Goal: Task Accomplishment & Management: Complete application form

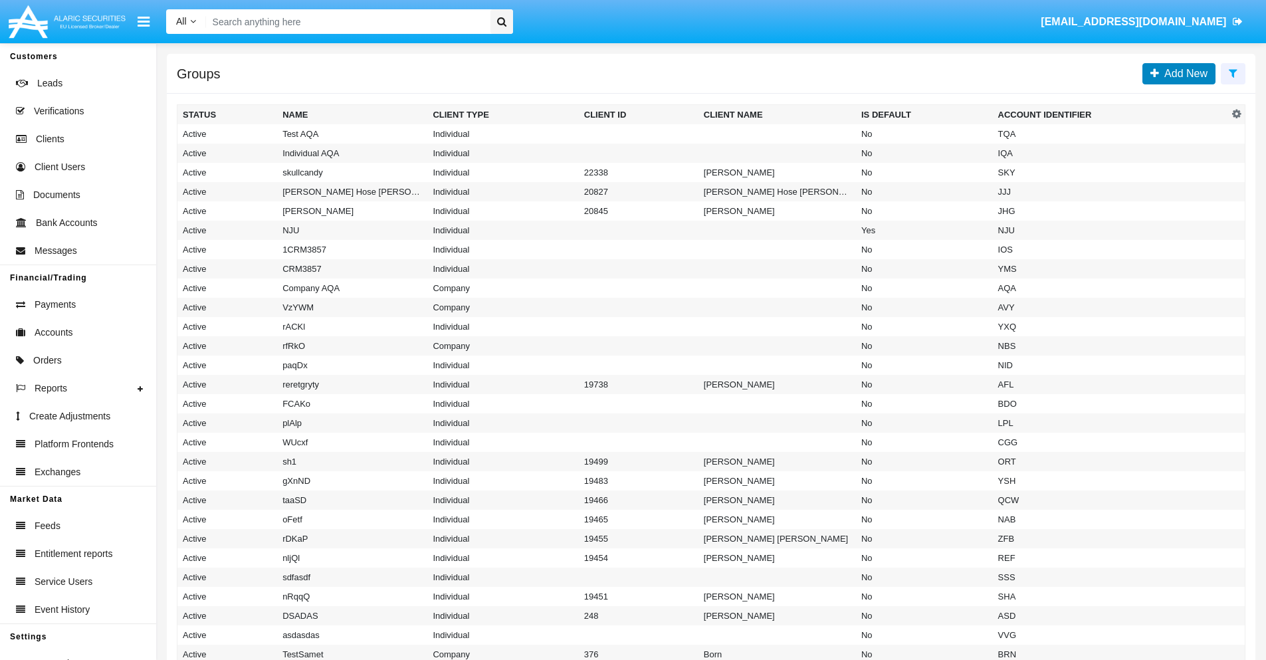
click at [1183, 73] on span "Add New" at bounding box center [1183, 73] width 49 height 11
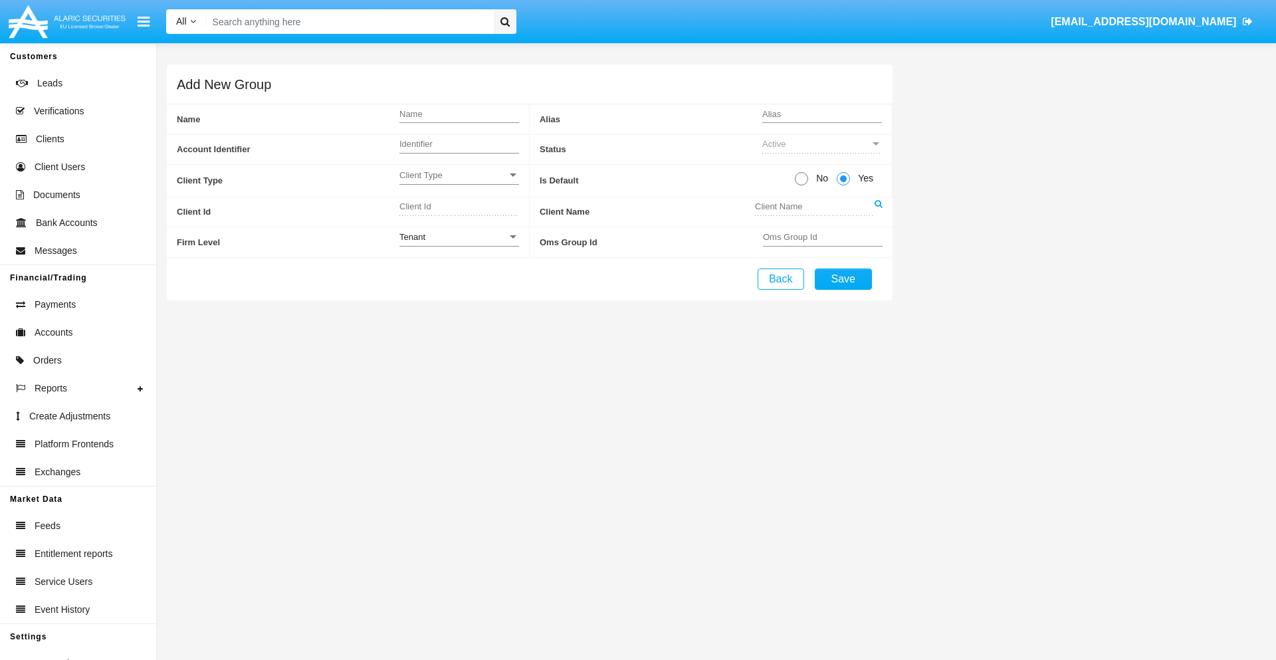
click at [819, 178] on span "No" at bounding box center [819, 178] width 23 height 14
click at [801, 185] on input "No" at bounding box center [801, 185] width 1 height 1
radio input "true"
type input "hZsjS"
type input "X"
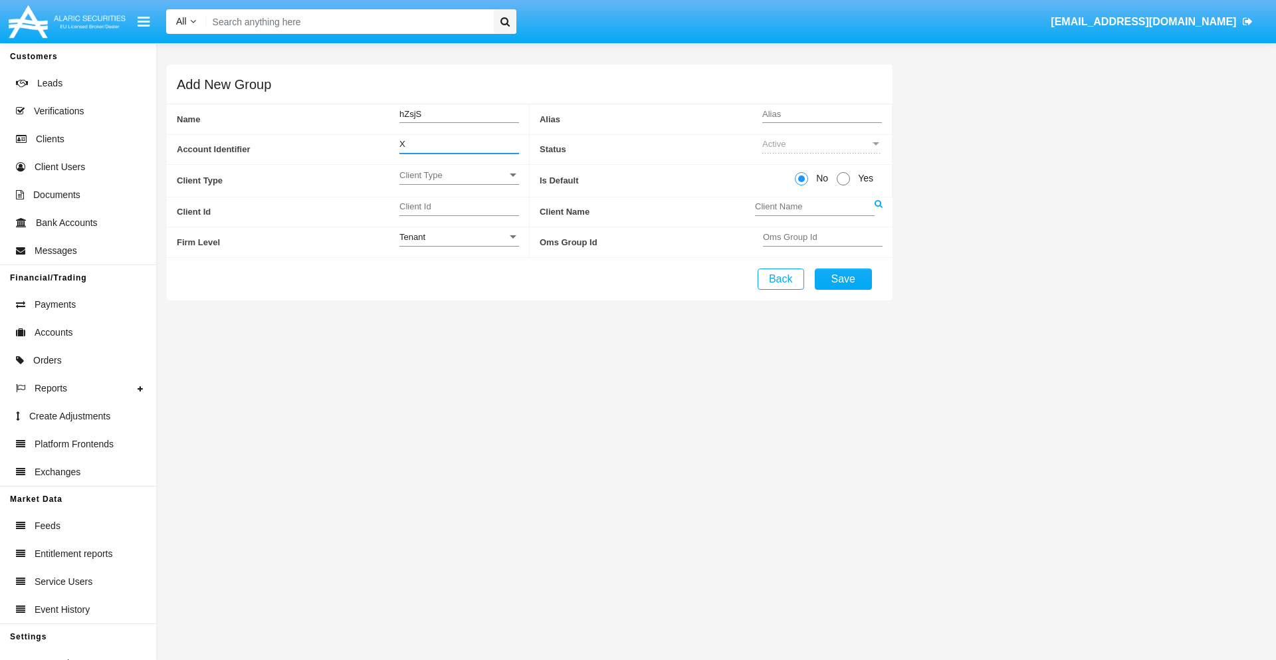
click at [458, 175] on span "Client Type" at bounding box center [453, 174] width 108 height 11
click at [458, 182] on span "Individual" at bounding box center [459, 182] width 120 height 26
click at [458, 237] on div "Tenant" at bounding box center [453, 236] width 108 height 11
click at [458, 244] on span "Tenant" at bounding box center [459, 244] width 120 height 26
type input "hlfxg"
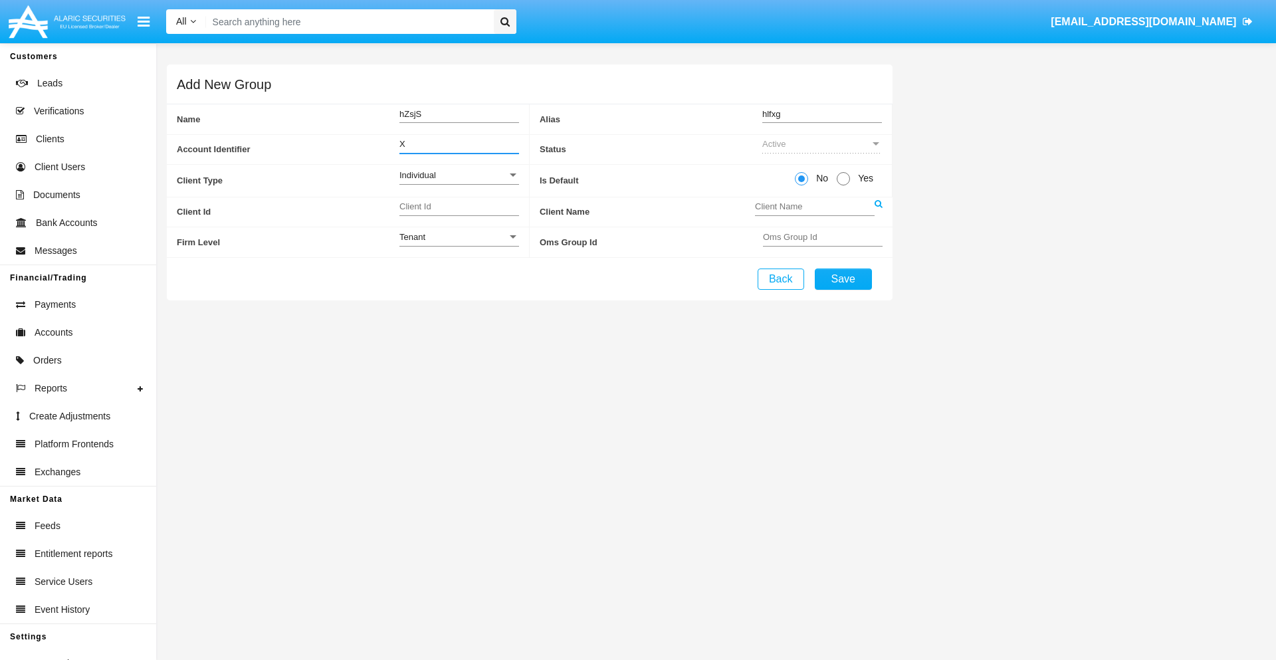
type input "X"
click at [842, 278] on button "Save" at bounding box center [843, 278] width 57 height 21
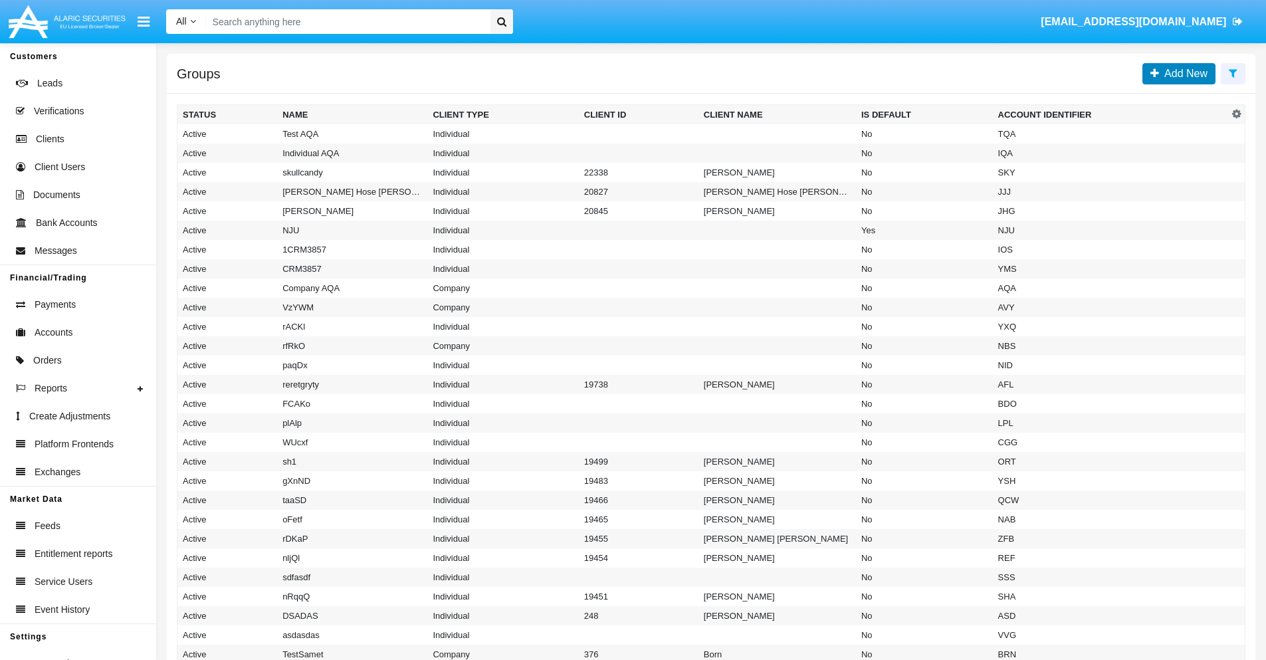
click at [1183, 73] on span "Add New" at bounding box center [1183, 73] width 49 height 11
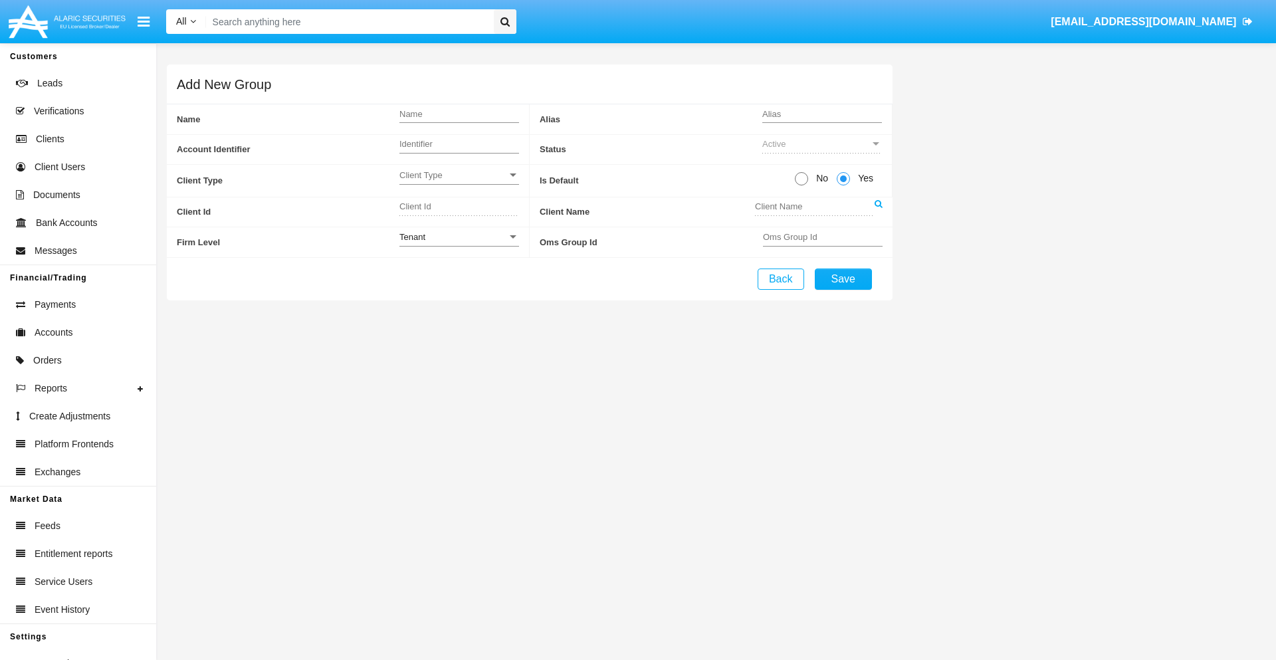
click at [819, 178] on span "No" at bounding box center [819, 178] width 23 height 14
click at [801, 185] on input "No" at bounding box center [801, 185] width 1 height 1
radio input "true"
click at [458, 175] on span "Client Type" at bounding box center [453, 174] width 108 height 11
click at [458, 208] on span "Company" at bounding box center [459, 208] width 120 height 26
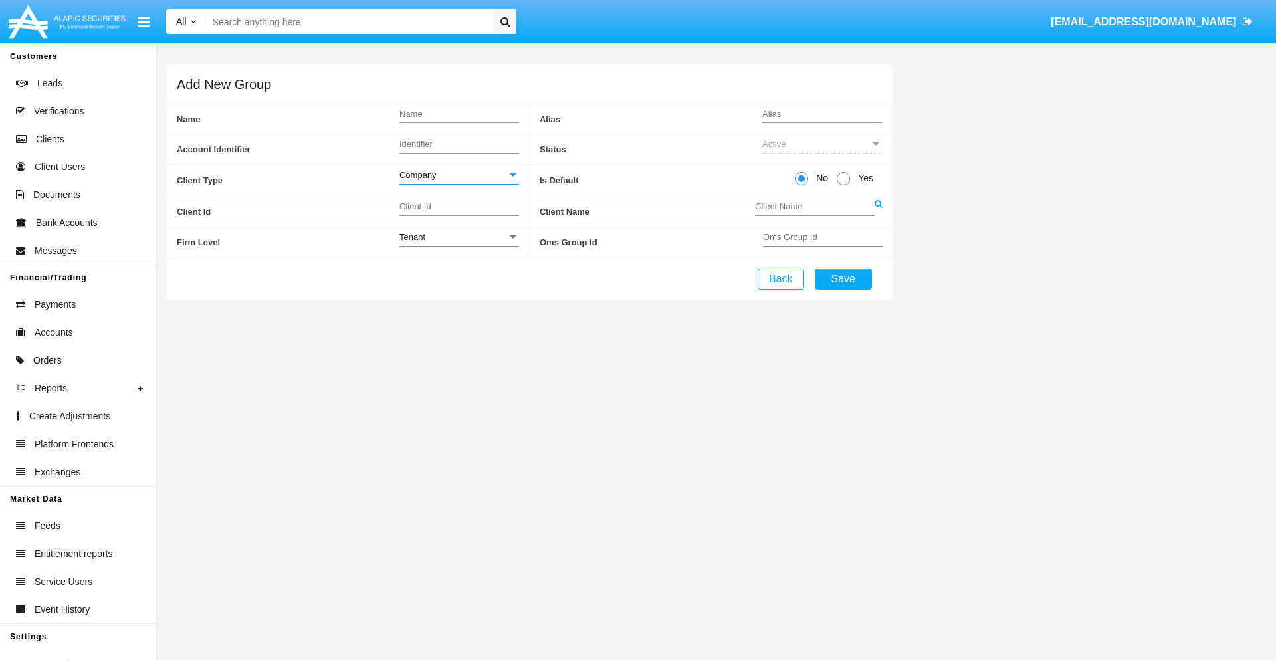
click at [878, 211] on link at bounding box center [878, 212] width 8 height 30
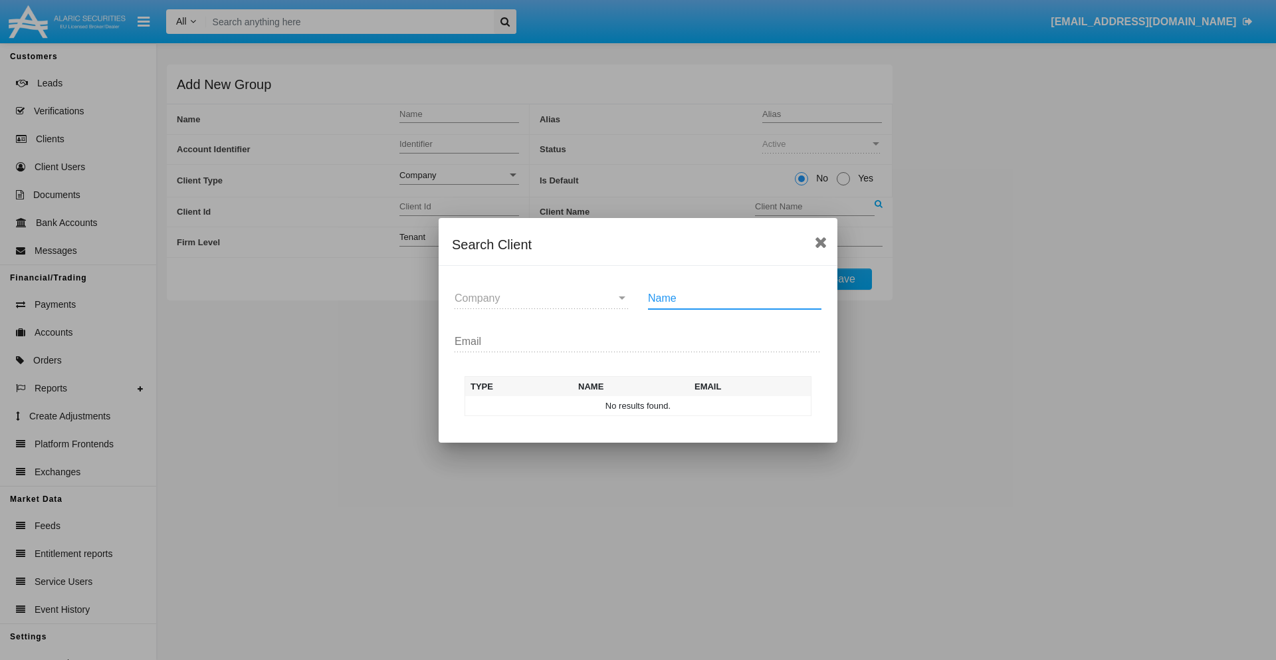
click at [734, 298] on input "Name" at bounding box center [734, 298] width 173 height 12
type input "FlashTurtles"
click at [650, 405] on td "FlashTurtles" at bounding box center [650, 406] width 140 height 20
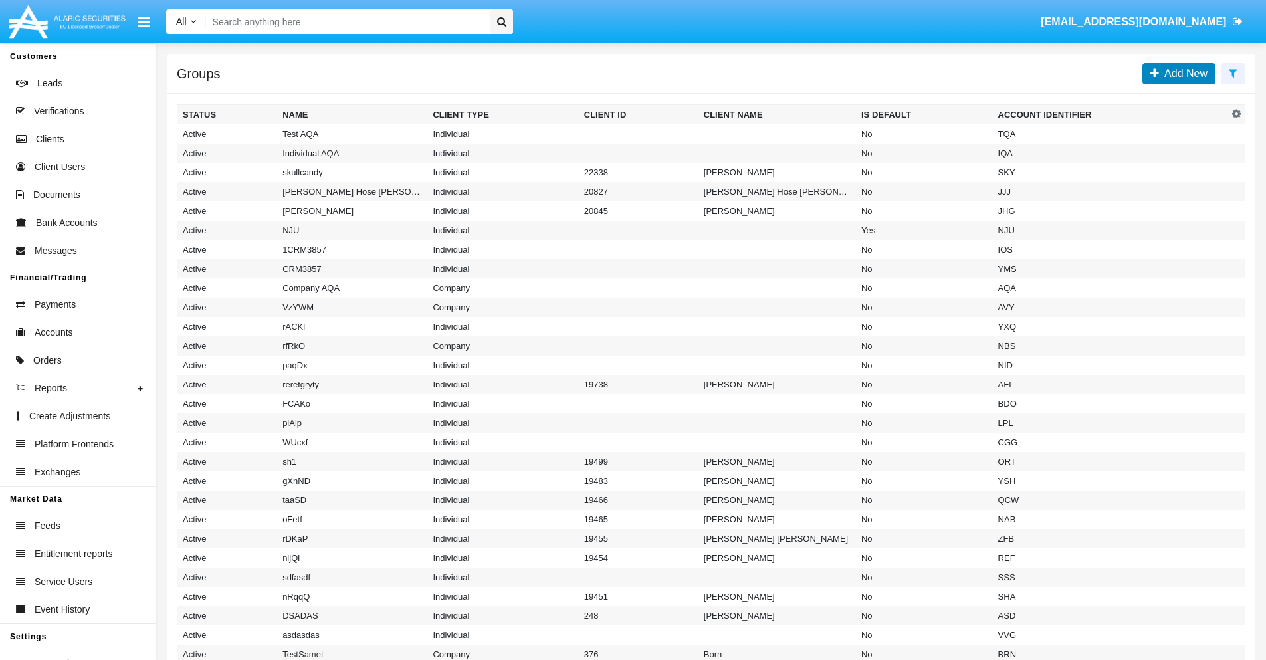
click at [1183, 73] on span "Add New" at bounding box center [1183, 73] width 49 height 11
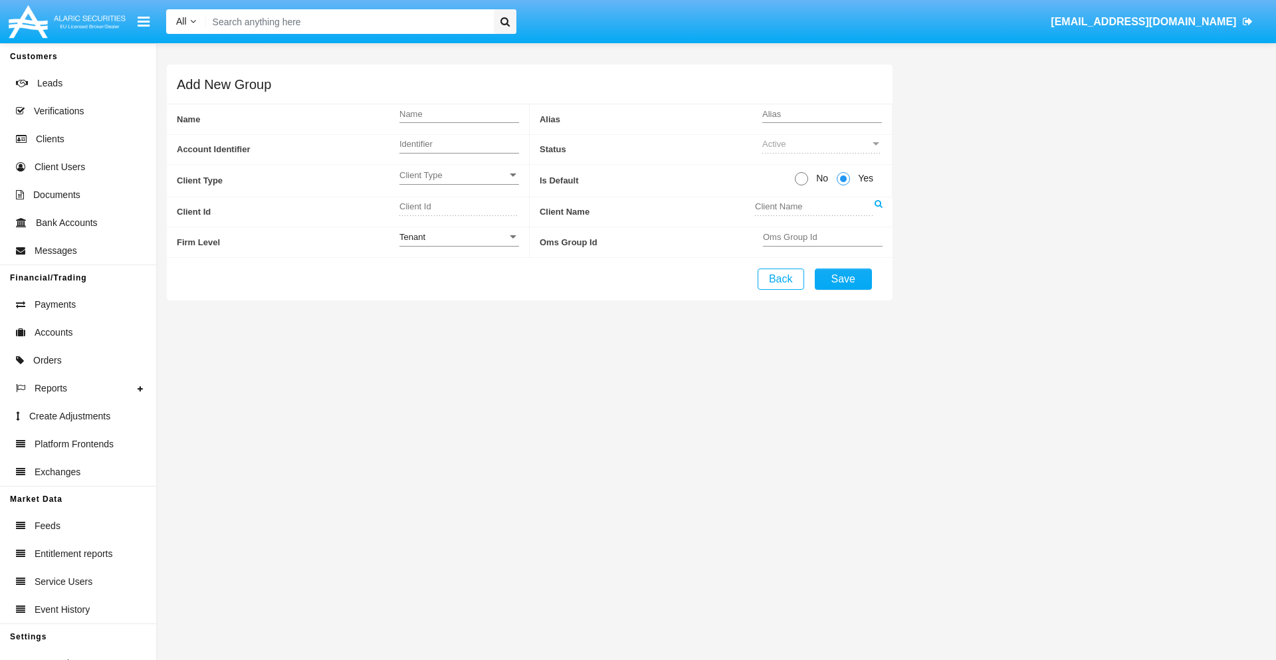
click at [819, 178] on span "No" at bounding box center [819, 178] width 23 height 14
click at [801, 185] on input "No" at bounding box center [801, 185] width 1 height 1
radio input "true"
click at [458, 175] on span "Client Type" at bounding box center [453, 174] width 108 height 11
click at [458, 182] on span "Individual" at bounding box center [459, 182] width 120 height 26
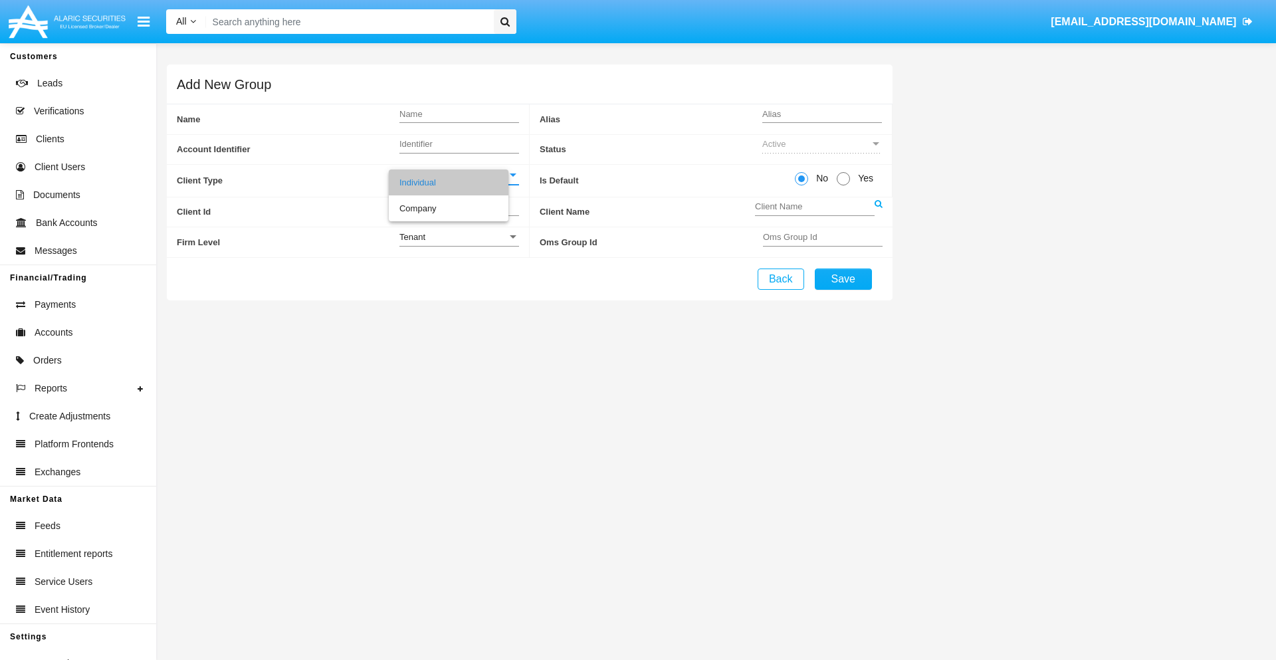
click at [878, 211] on link at bounding box center [878, 212] width 8 height 30
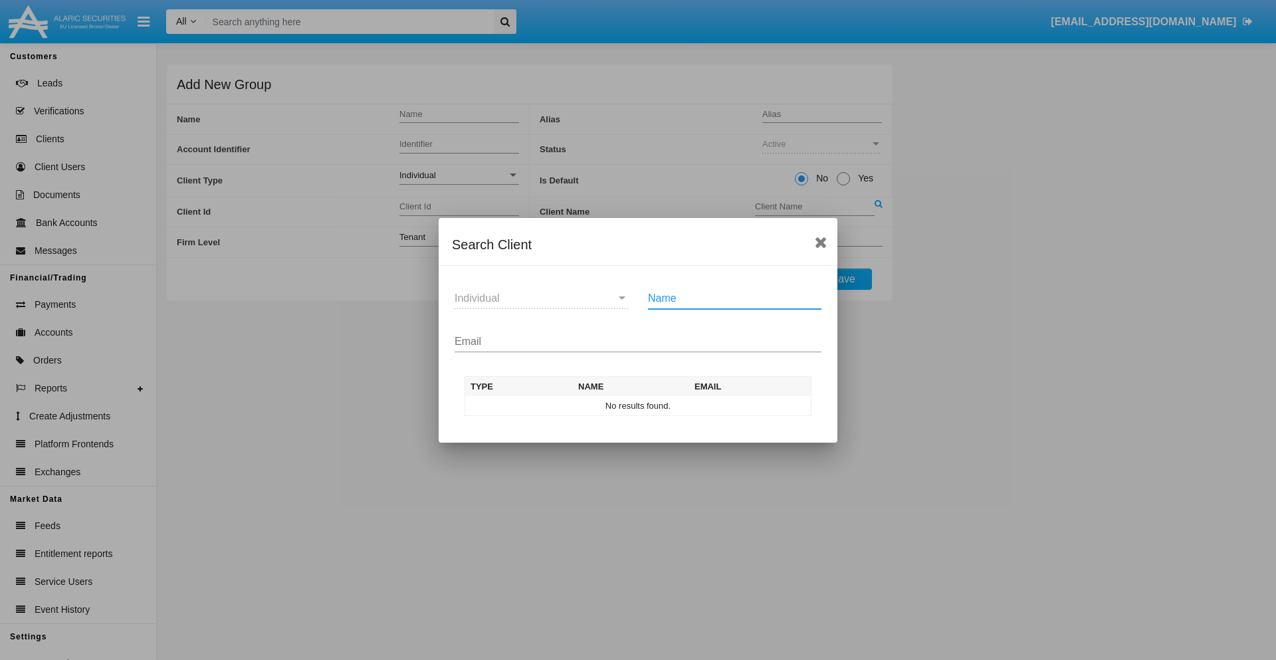
click at [638, 341] on input "Email" at bounding box center [637, 342] width 367 height 12
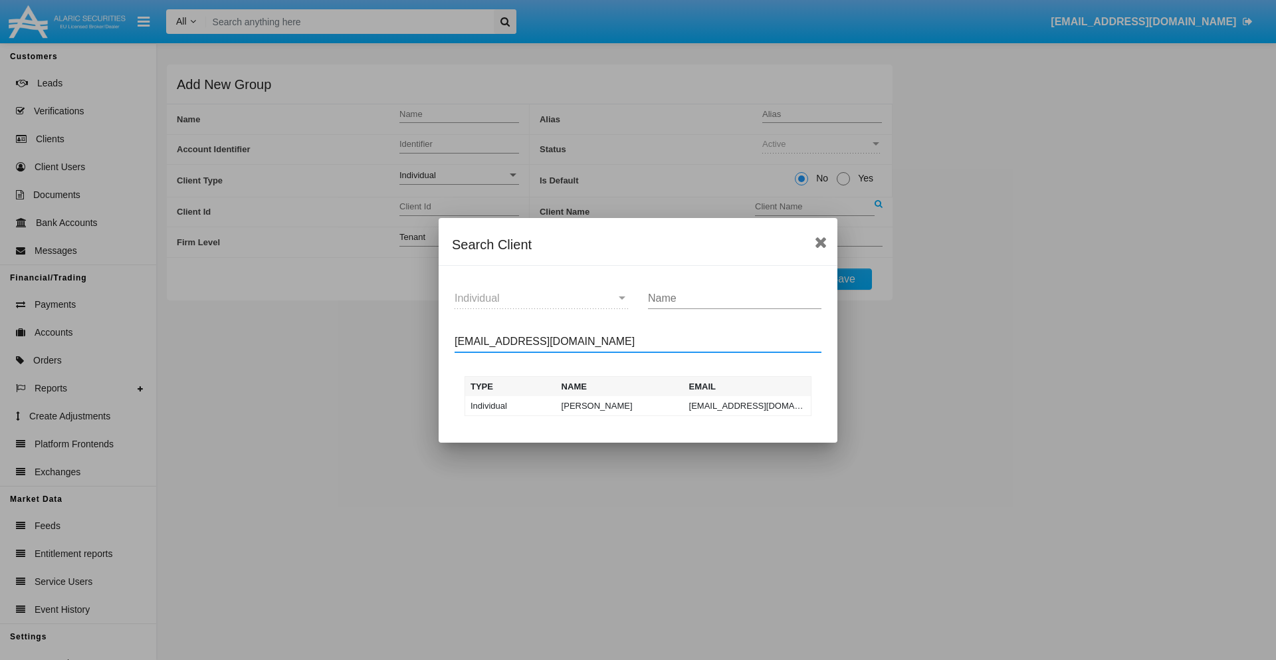
type input "test-user-snake@aqa.com"
click at [747, 405] on td "test-user-snake@aqa.com" at bounding box center [748, 406] width 128 height 20
